Goal: Register for event/course

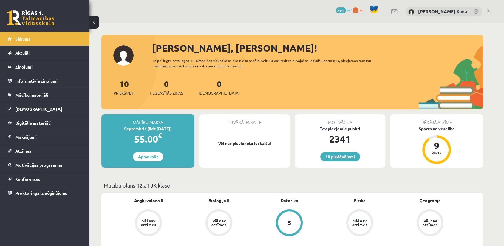
scroll to position [99, 0]
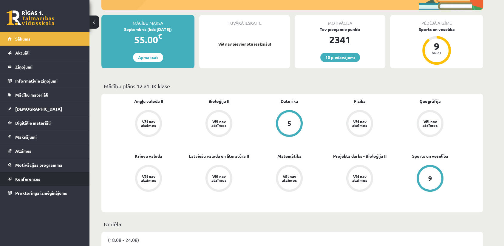
click at [37, 182] on link "Konferences" at bounding box center [45, 179] width 74 height 14
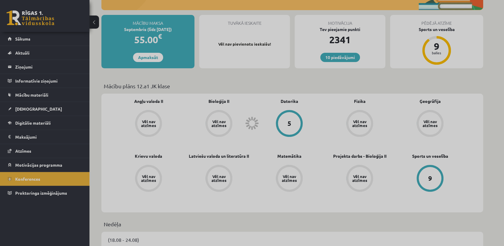
scroll to position [38, 0]
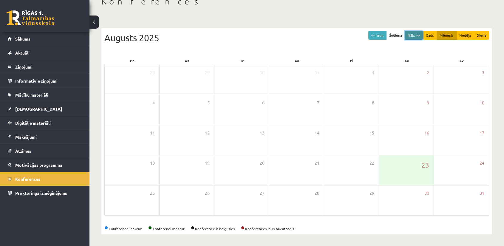
click at [407, 35] on button "Nāk. >>" at bounding box center [414, 35] width 18 height 9
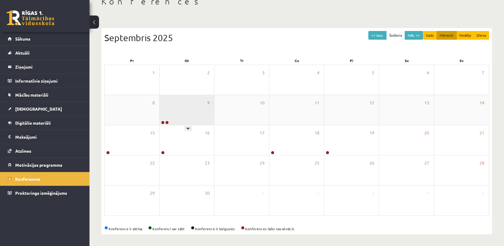
click at [204, 119] on div "9" at bounding box center [186, 110] width 55 height 30
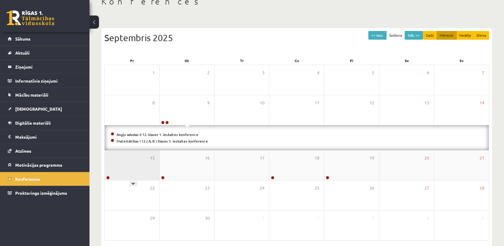
click at [132, 157] on div "15" at bounding box center [132, 165] width 55 height 30
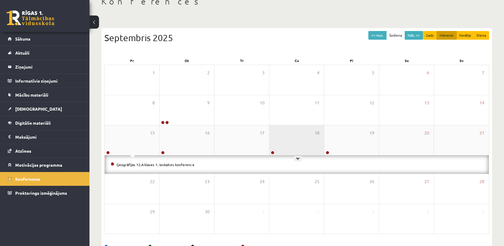
click at [284, 127] on div "18" at bounding box center [296, 140] width 55 height 30
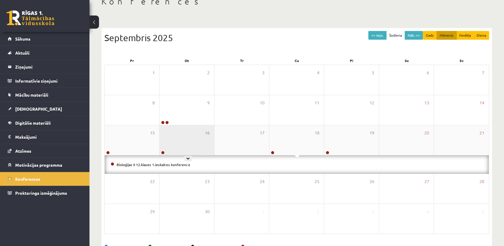
click at [175, 147] on div "16" at bounding box center [186, 140] width 55 height 30
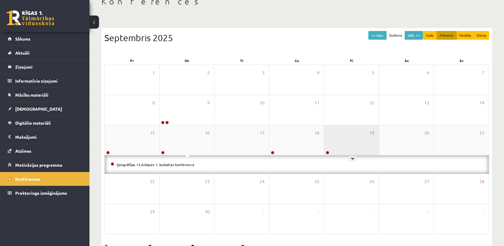
click at [345, 142] on div "19" at bounding box center [351, 140] width 55 height 30
click at [343, 132] on div "19" at bounding box center [351, 140] width 55 height 30
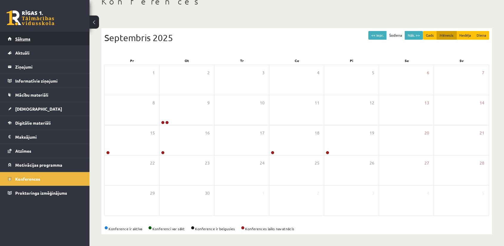
click at [34, 42] on link "Sākums" at bounding box center [45, 39] width 74 height 14
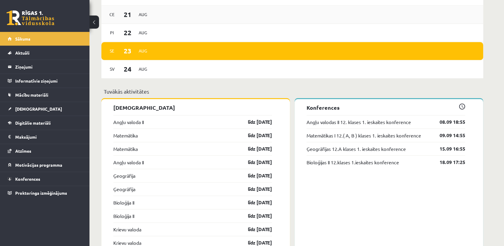
scroll to position [464, 0]
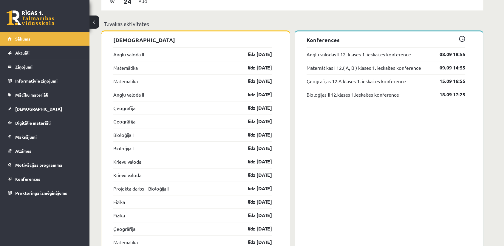
click at [410, 55] on link "Angļu valodas II 12. klases 1. ieskaites konference" at bounding box center [358, 54] width 104 height 7
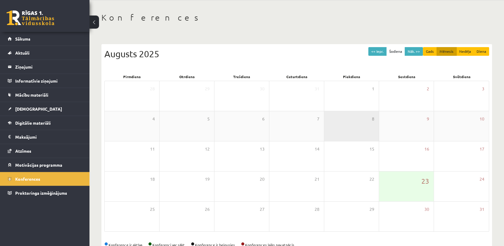
scroll to position [33, 0]
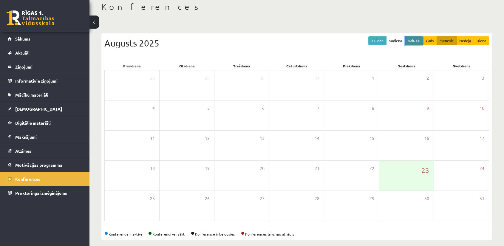
click at [407, 41] on button "Nāk. >>" at bounding box center [414, 40] width 18 height 9
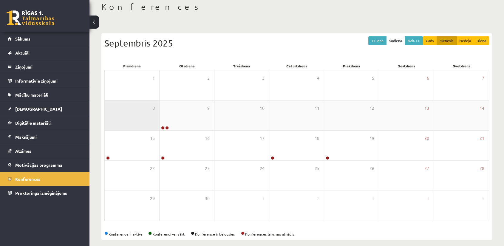
click at [150, 120] on div "8" at bounding box center [132, 115] width 55 height 30
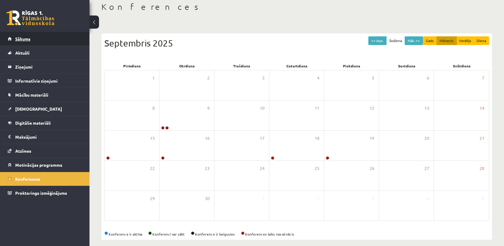
click at [81, 41] on link "Sākums" at bounding box center [45, 39] width 74 height 14
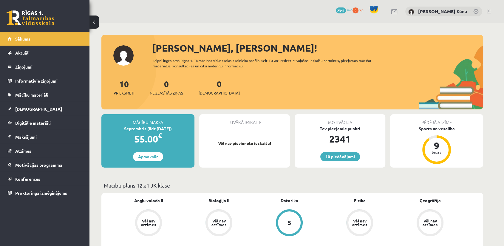
click at [491, 9] on div "10 Dāvanas 2341 mP 0 xp [PERSON_NAME] Kūna" at bounding box center [296, 11] width 414 height 23
click at [490, 11] on link at bounding box center [489, 11] width 4 height 5
